Goal: Transaction & Acquisition: Purchase product/service

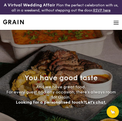
select select
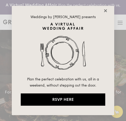
click at [103, 10] on icon at bounding box center [105, 10] width 5 height 5
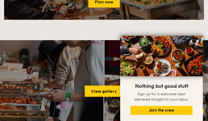
scroll to position [588, 0]
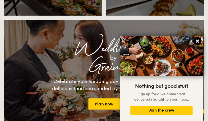
click at [122, 41] on icon at bounding box center [197, 41] width 3 height 3
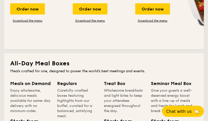
scroll to position [281, 0]
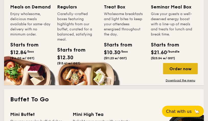
click at [122, 70] on div "Order now" at bounding box center [180, 68] width 35 height 11
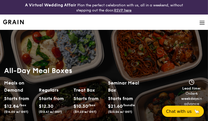
click at [122, 22] on img at bounding box center [203, 23] width 6 height 6
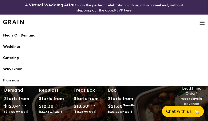
click at [27, 35] on div "Meals On Demand" at bounding box center [104, 35] width 202 height 5
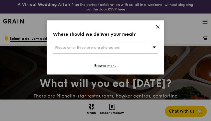
scroll to position [51, 0]
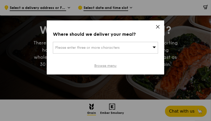
click at [104, 66] on link "Browse menu" at bounding box center [106, 65] width 22 height 5
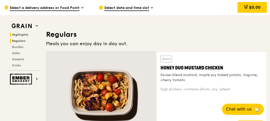
scroll to position [280, 0]
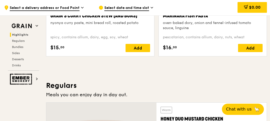
click at [24, 33] on span "Highlights" at bounding box center [20, 35] width 16 height 4
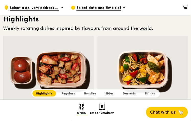
scroll to position [81, 0]
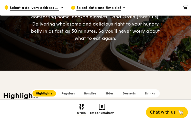
click at [42, 9] on span "Select a delivery address or Food Point" at bounding box center [34, 8] width 49 height 6
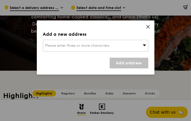
click at [147, 29] on icon at bounding box center [148, 27] width 5 height 5
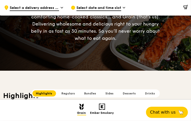
click at [107, 8] on span "Select date and time slot" at bounding box center [98, 8] width 45 height 6
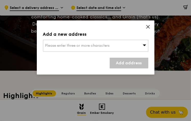
click at [144, 46] on icon at bounding box center [144, 46] width 3 height 2
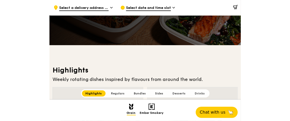
scroll to position [0, 0]
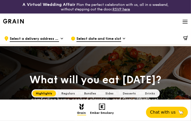
click at [184, 38] on icon at bounding box center [185, 38] width 5 height 5
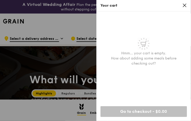
click at [183, 7] on icon at bounding box center [184, 5] width 5 height 5
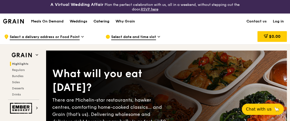
click at [104, 22] on div "Catering" at bounding box center [101, 21] width 16 height 15
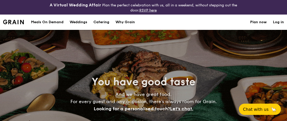
select select
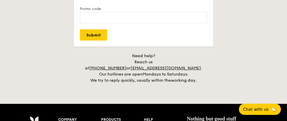
scroll to position [1126, 0]
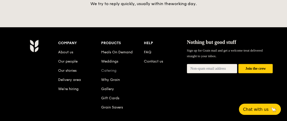
click at [108, 69] on link "Catering" at bounding box center [108, 71] width 15 height 4
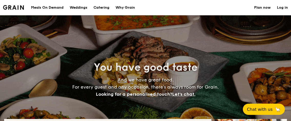
select select
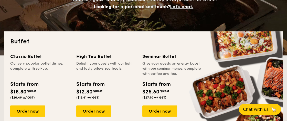
scroll to position [179, 0]
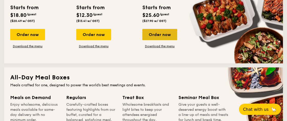
click at [165, 36] on div "Order now" at bounding box center [159, 34] width 35 height 11
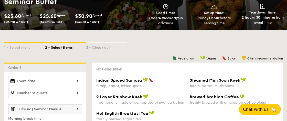
scroll to position [153, 0]
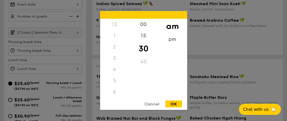
click at [78, 49] on div "12 1 2 3 4 5 6 7 8 9 10 11 00 15 30 45 am pm Cancel OK" at bounding box center [45, 51] width 74 height 10
click at [150, 105] on div "Cancel" at bounding box center [151, 104] width 25 height 7
click at [79, 68] on div "12 1 2 3 4 5 6 7 8 9 10 11 00 15 30 45 am pm Cancel OK" at bounding box center [45, 69] width 74 height 10
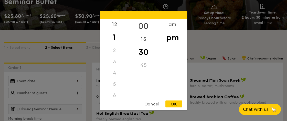
scroll to position [51, 0]
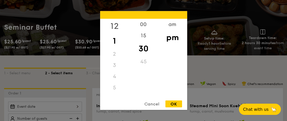
click at [112, 25] on div "12" at bounding box center [114, 26] width 29 height 15
click at [142, 25] on div "00" at bounding box center [143, 26] width 29 height 15
click at [177, 102] on div "OK" at bounding box center [173, 104] width 17 height 7
type input "12:00PM"
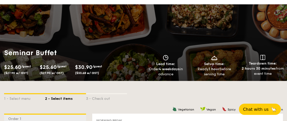
scroll to position [0, 0]
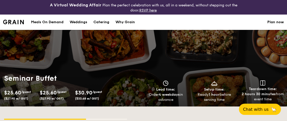
click at [16, 93] on span "$25.60" at bounding box center [12, 93] width 17 height 6
click at [12, 97] on span "($27.90 w/ GST)" at bounding box center [16, 99] width 24 height 4
click at [54, 98] on span "($27.90 w/ GST)" at bounding box center [52, 99] width 24 height 4
